Goal: Task Accomplishment & Management: Use online tool/utility

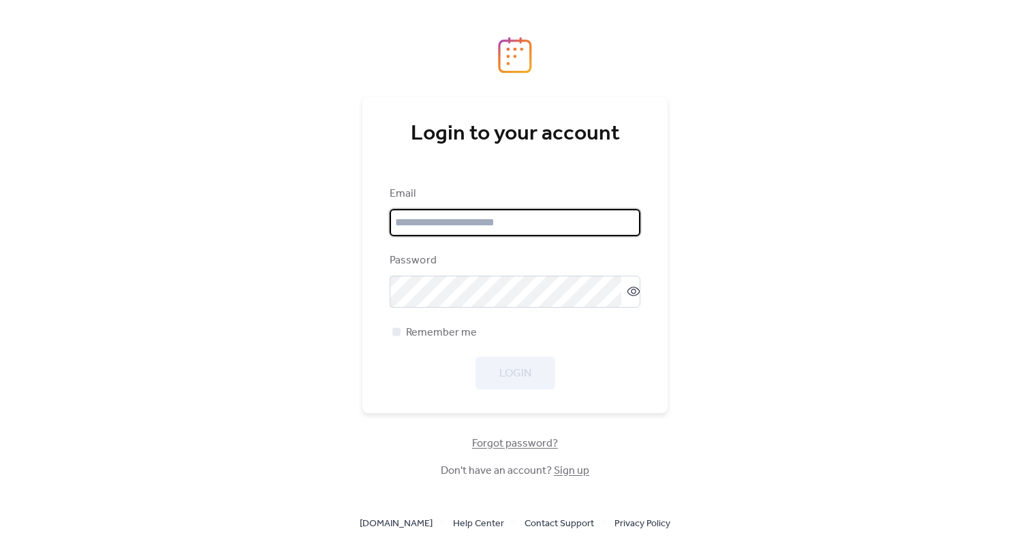
click at [621, 548] on com-1password-button at bounding box center [515, 548] width 1030 height 0
type input "**********"
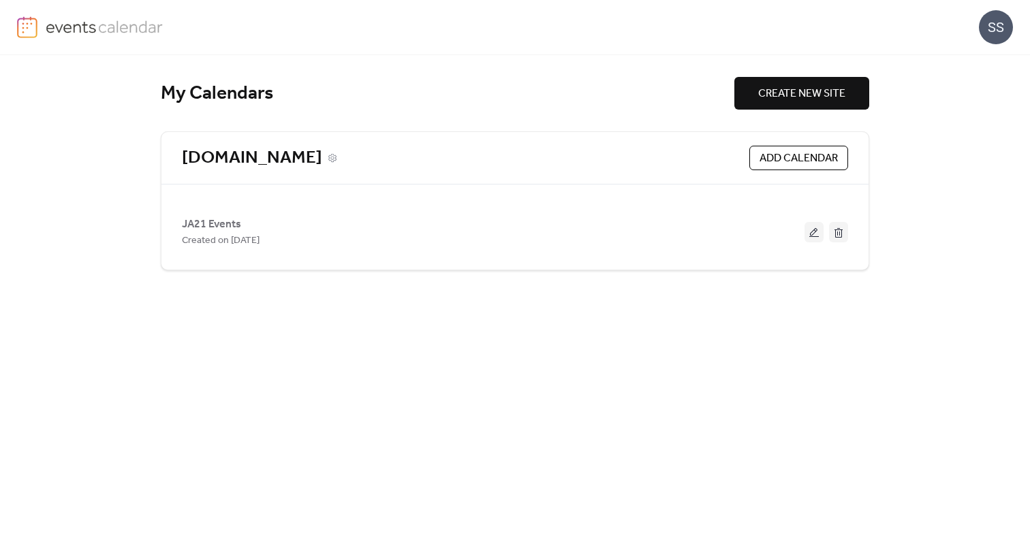
click at [217, 164] on link "[DOMAIN_NAME]" at bounding box center [252, 158] width 140 height 22
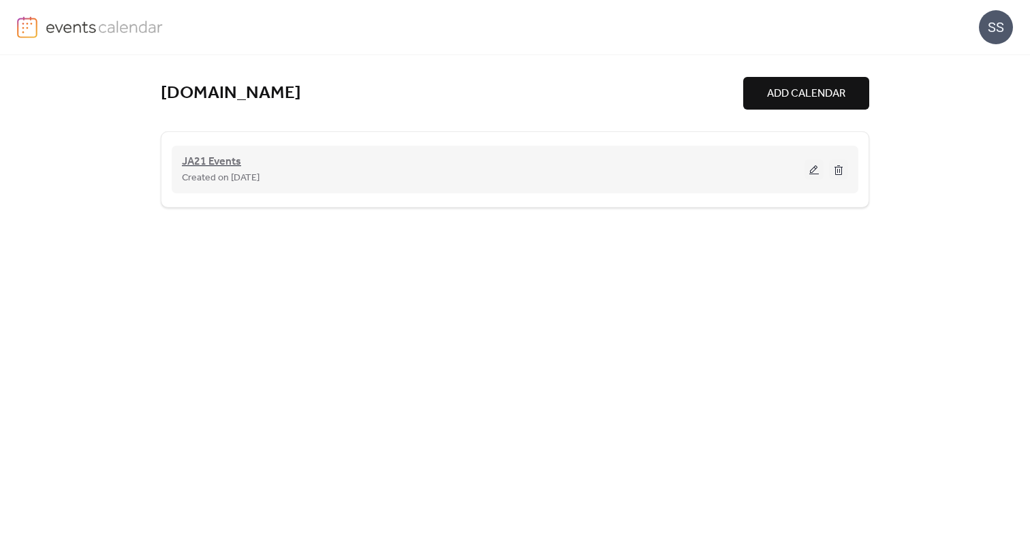
click at [203, 163] on span "JA21 Events" at bounding box center [211, 162] width 59 height 16
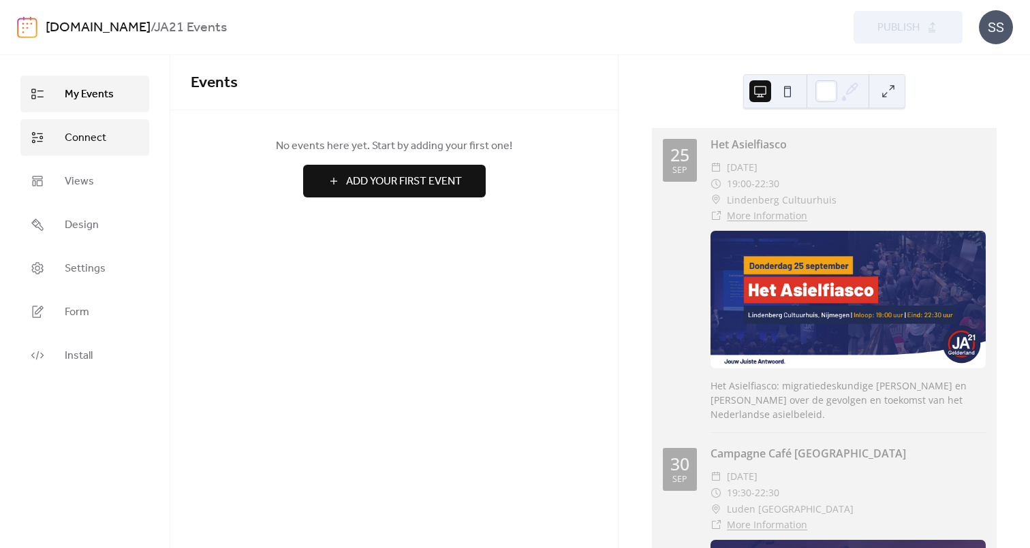
click at [82, 140] on span "Connect" at bounding box center [86, 138] width 42 height 16
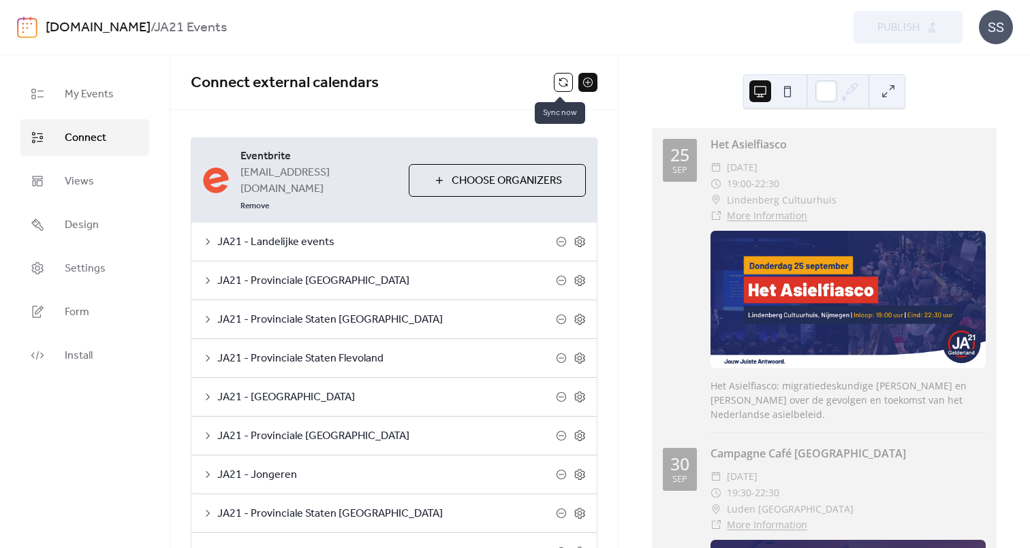
click at [556, 80] on button at bounding box center [563, 82] width 19 height 19
click at [558, 87] on button at bounding box center [563, 82] width 19 height 19
